Goal: Download file/media

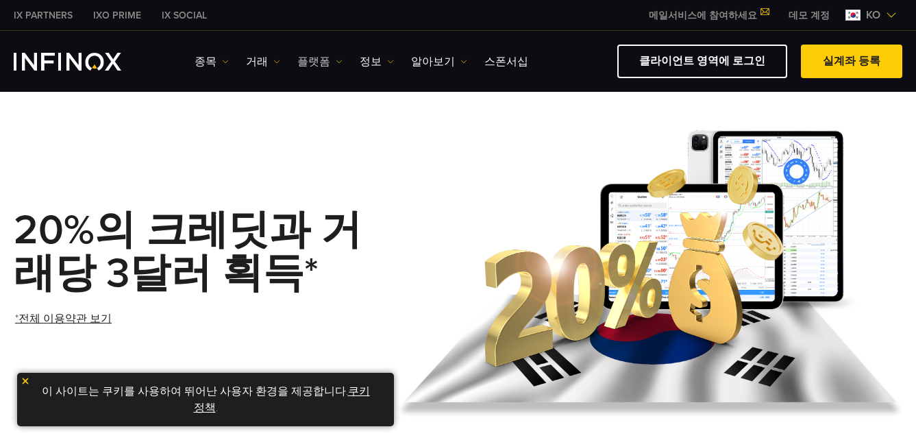
click at [301, 61] on link "플랫폼" at bounding box center [319, 61] width 45 height 16
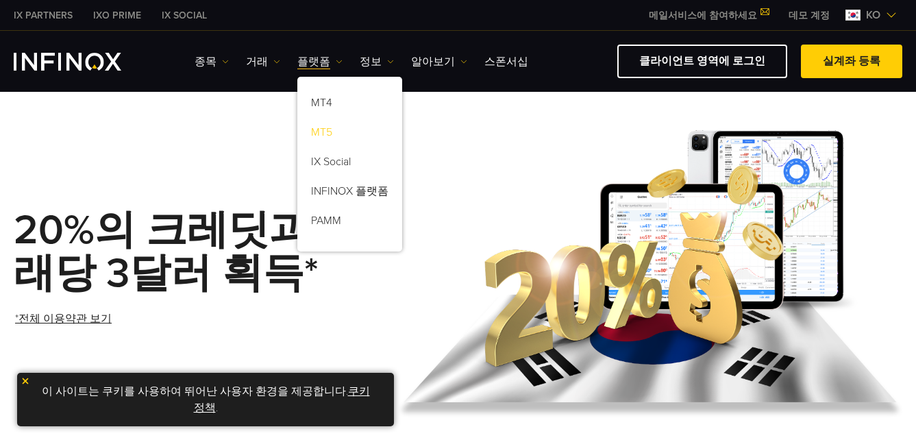
click at [325, 129] on link "MT5" at bounding box center [349, 134] width 105 height 29
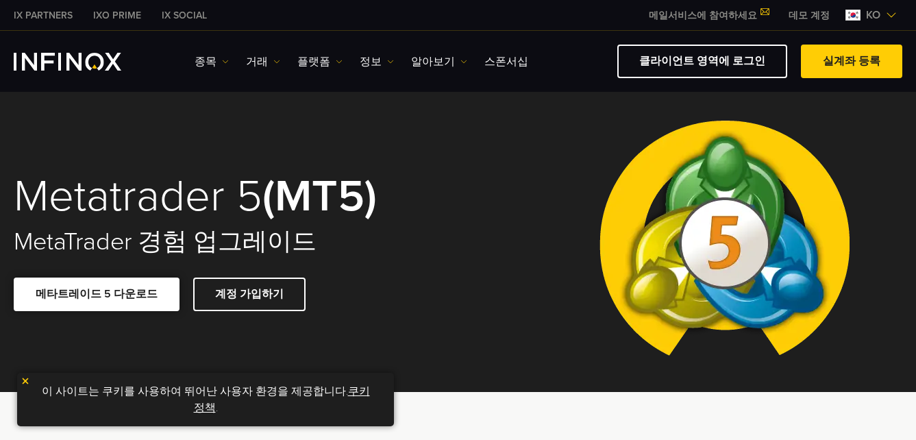
click at [103, 293] on link "메타트레이드 5 다운로드" at bounding box center [97, 294] width 166 height 34
